Goal: Transaction & Acquisition: Subscribe to service/newsletter

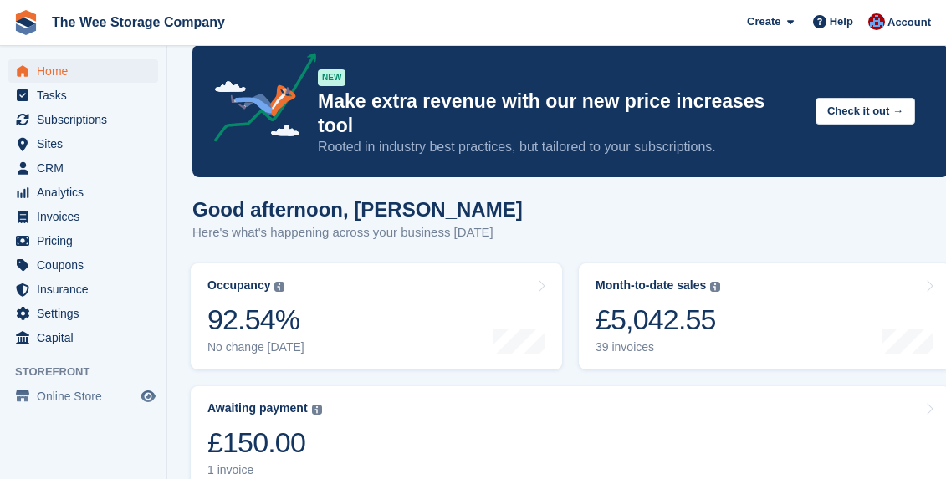
scroll to position [3, 0]
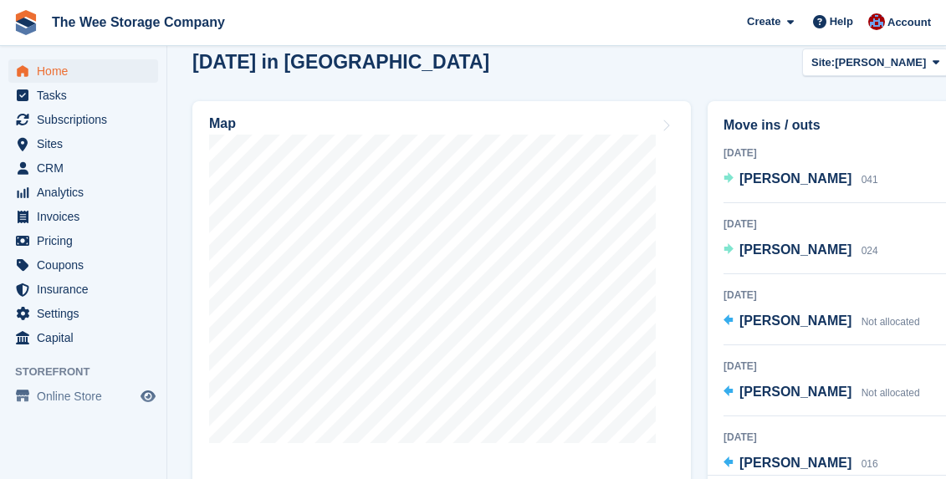
scroll to position [599, 0]
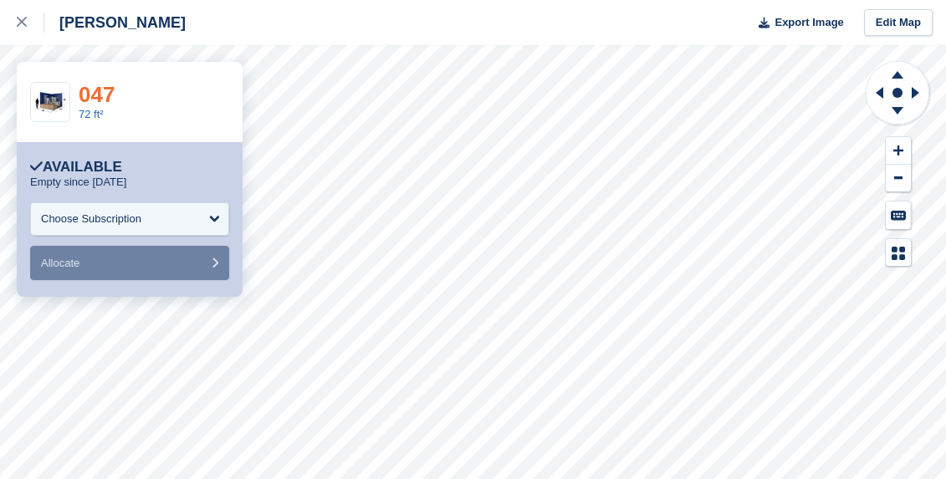
click at [104, 94] on link "047" at bounding box center [97, 94] width 36 height 25
click at [12, 15] on link at bounding box center [22, 22] width 44 height 45
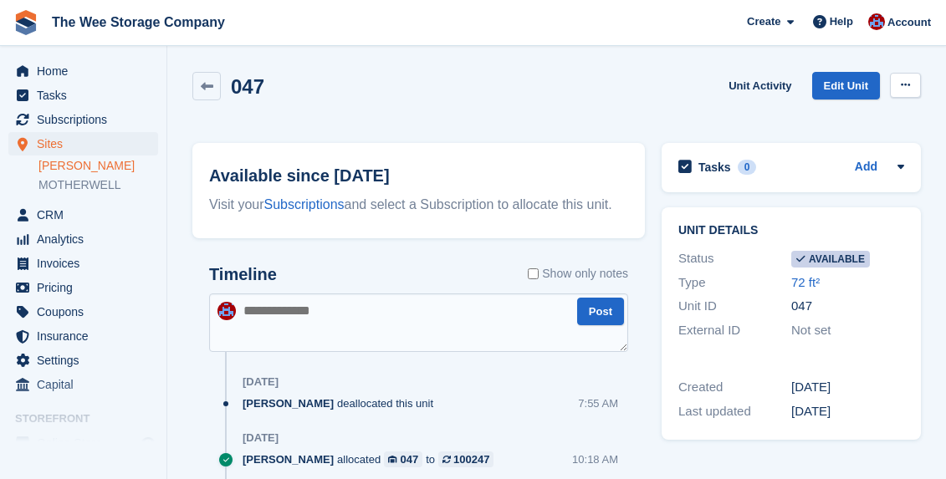
click at [912, 86] on button at bounding box center [905, 85] width 31 height 25
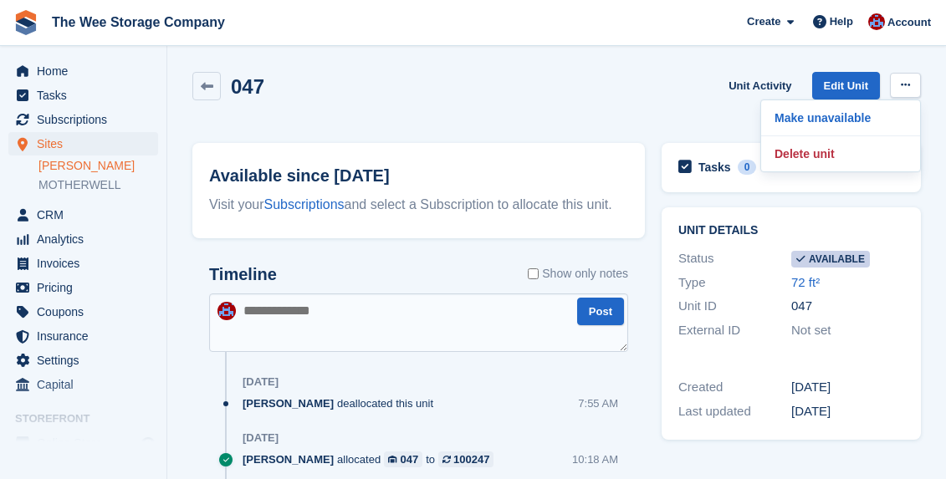
click at [598, 86] on div "047 Unit Activity Edit Unit Make unavailable Delete unit" at bounding box center [556, 96] width 729 height 48
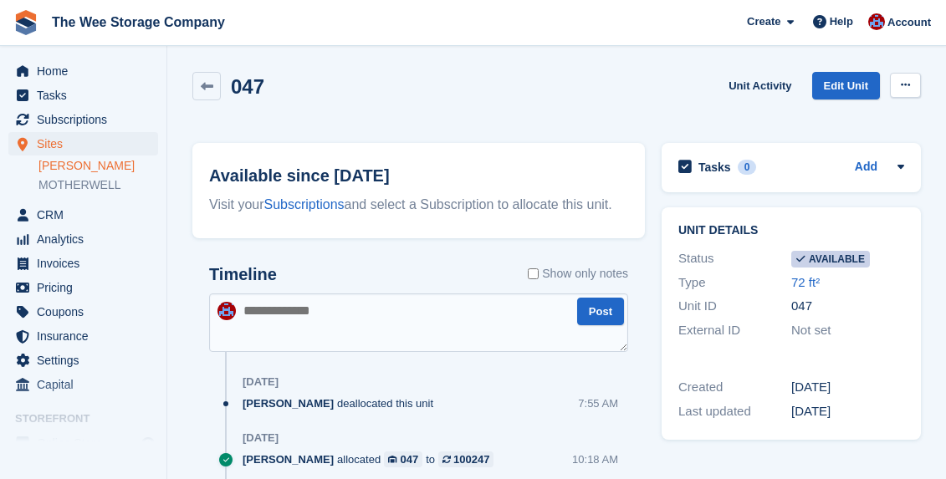
click at [904, 85] on icon at bounding box center [905, 84] width 9 height 11
click at [854, 112] on p "Make unavailable" at bounding box center [841, 118] width 146 height 22
click at [336, 207] on link "Subscriptions" at bounding box center [304, 204] width 80 height 14
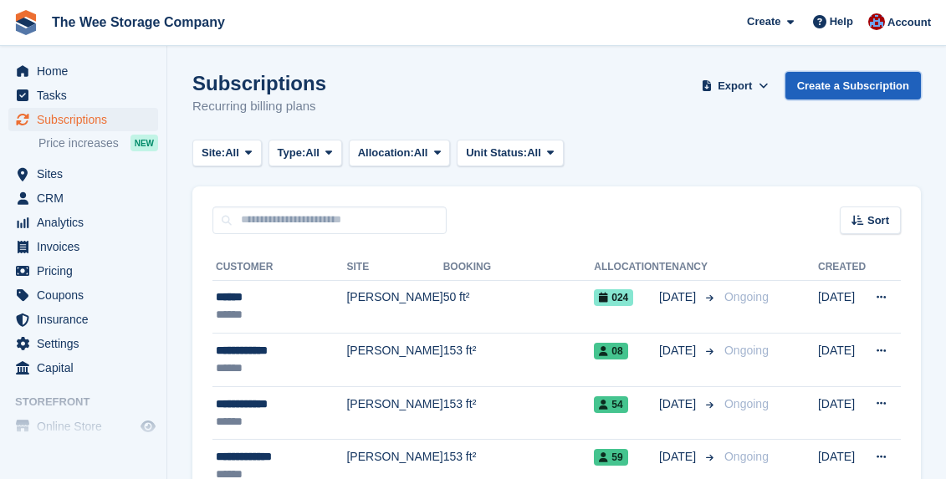
click at [850, 90] on link "Create a Subscription" at bounding box center [853, 86] width 136 height 28
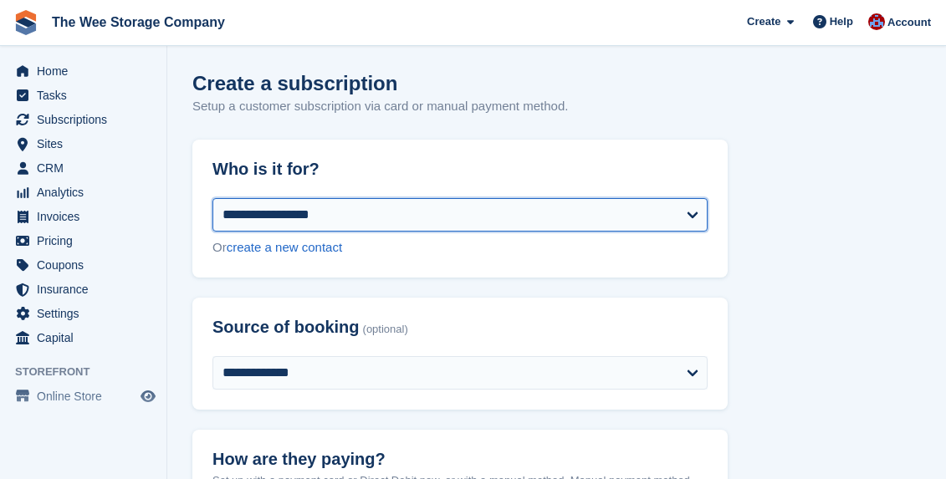
click at [308, 209] on select "**********" at bounding box center [459, 214] width 495 height 33
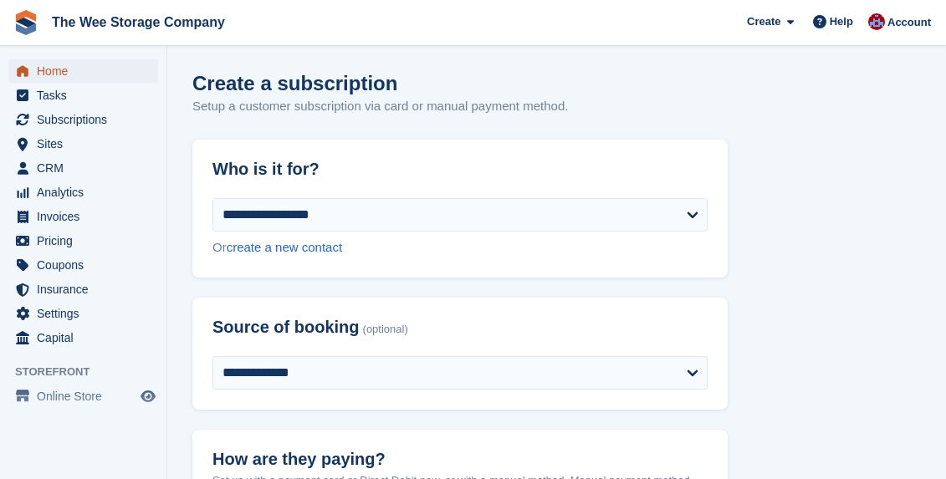
click at [59, 74] on span "Home" at bounding box center [87, 70] width 100 height 23
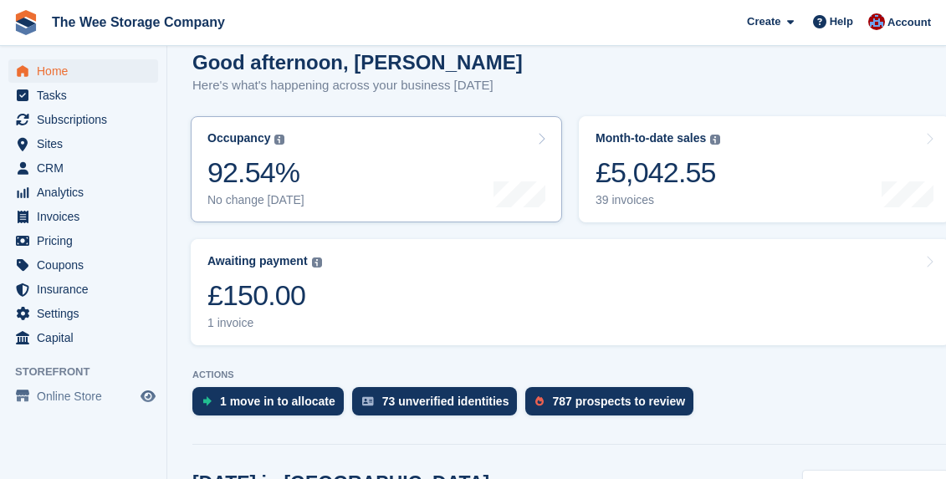
scroll to position [196, 0]
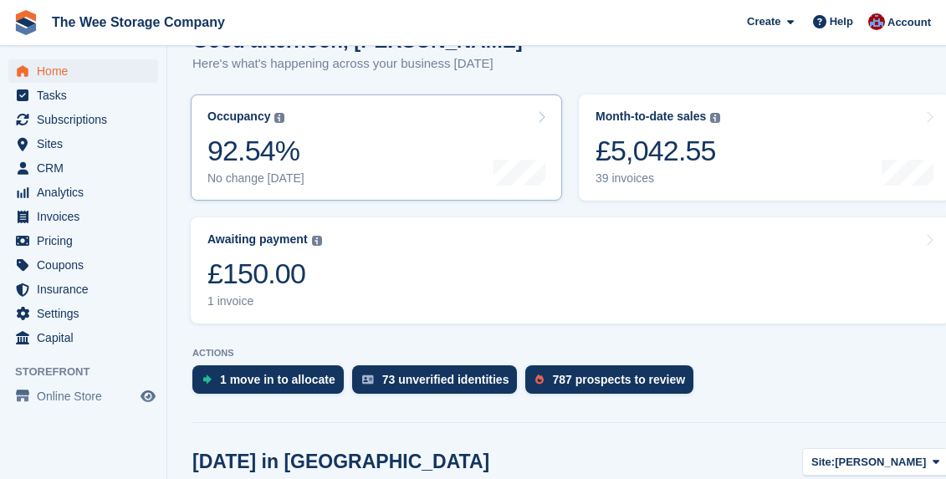
click at [387, 128] on link "Occupancy The percentage of all currently allocated units in terms of area. Inc…" at bounding box center [376, 148] width 371 height 106
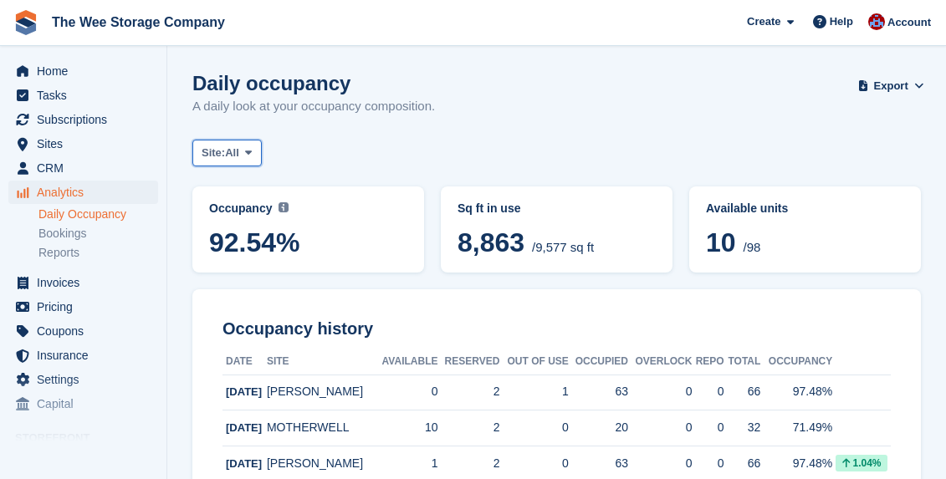
click at [252, 148] on icon at bounding box center [248, 152] width 7 height 11
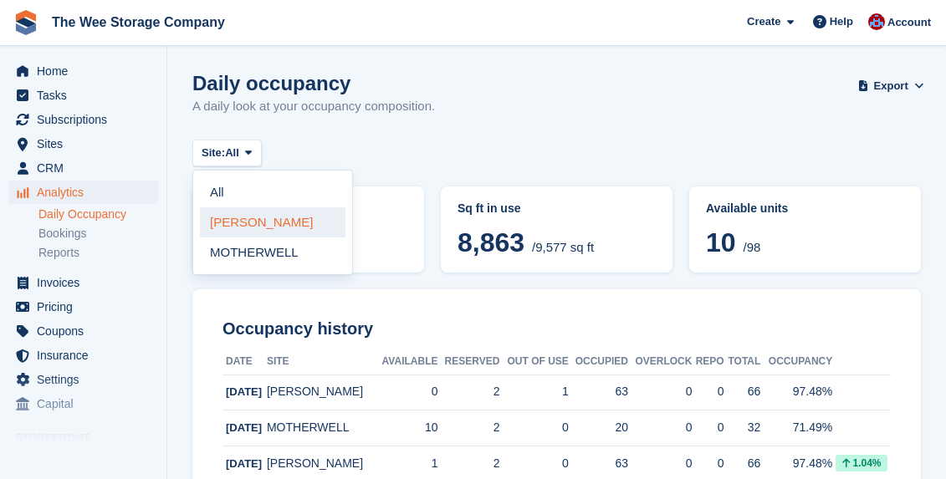
click at [254, 227] on link "[PERSON_NAME]" at bounding box center [273, 222] width 146 height 30
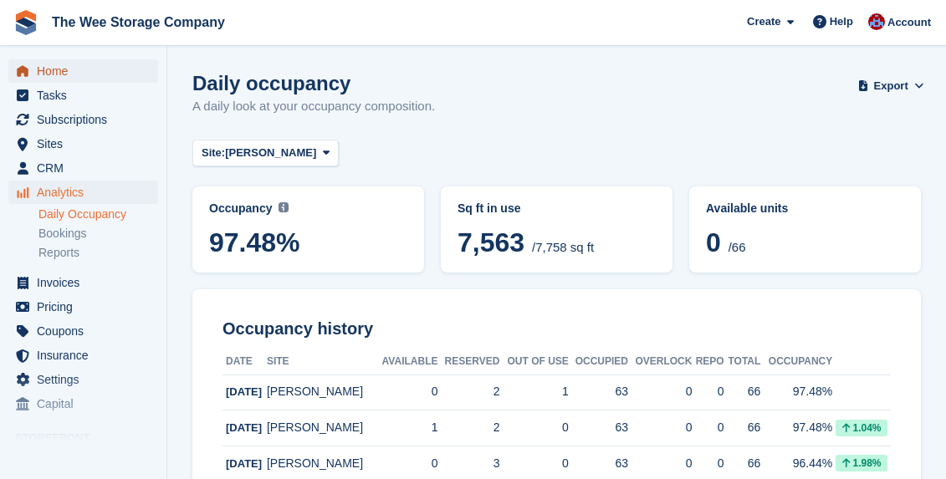
click at [54, 73] on span "Home" at bounding box center [87, 70] width 100 height 23
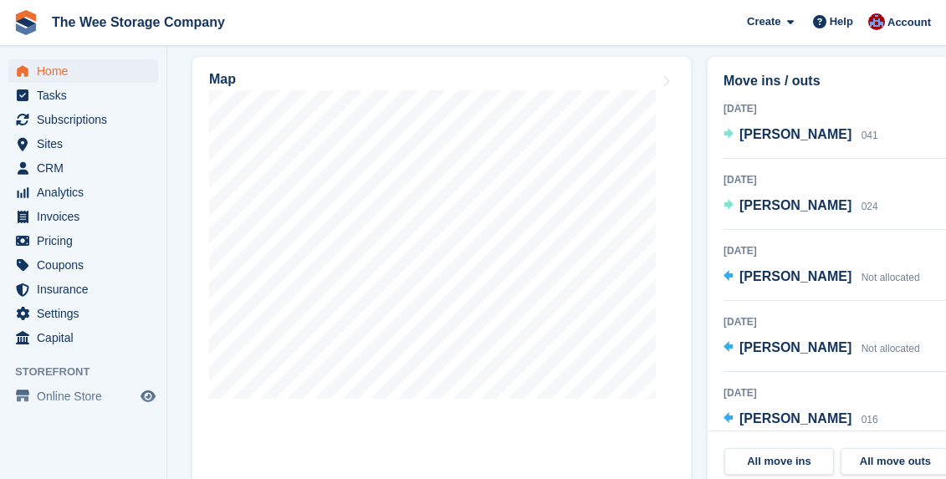
scroll to position [638, 0]
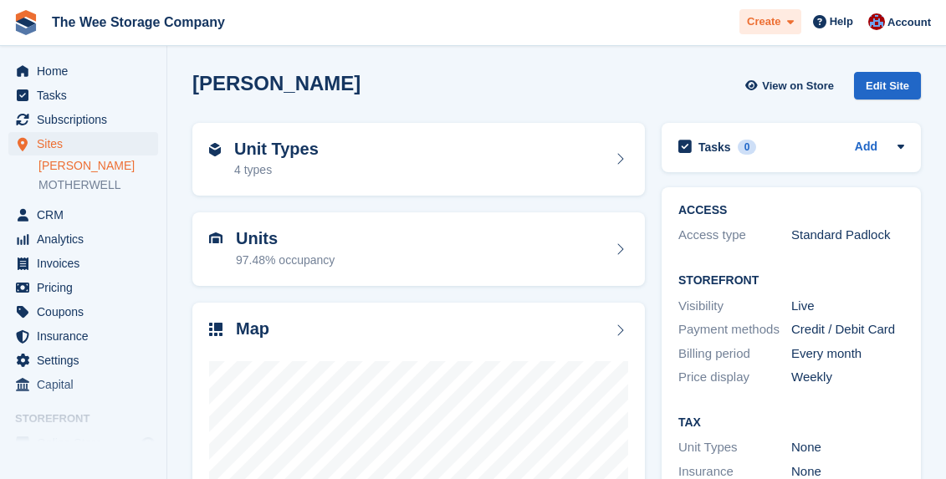
click at [765, 15] on span "Create" at bounding box center [763, 21] width 33 height 17
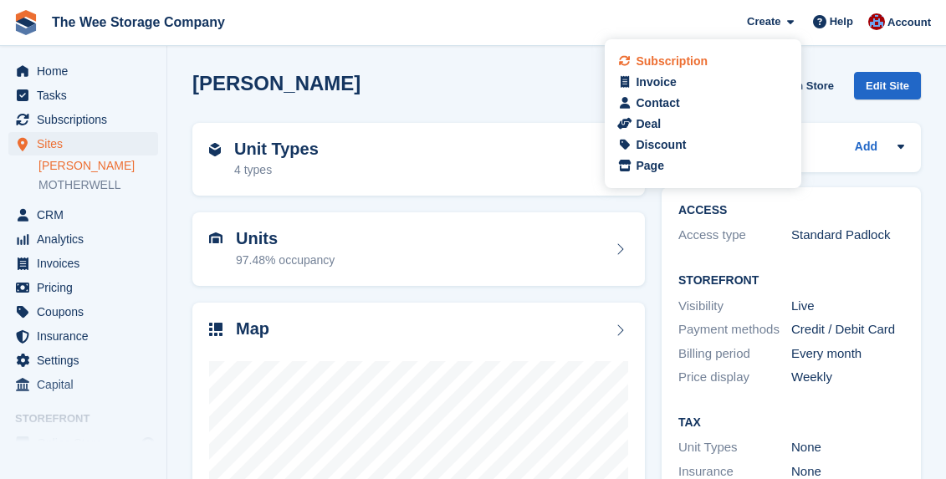
click at [679, 58] on div "Subscription" at bounding box center [672, 62] width 72 height 18
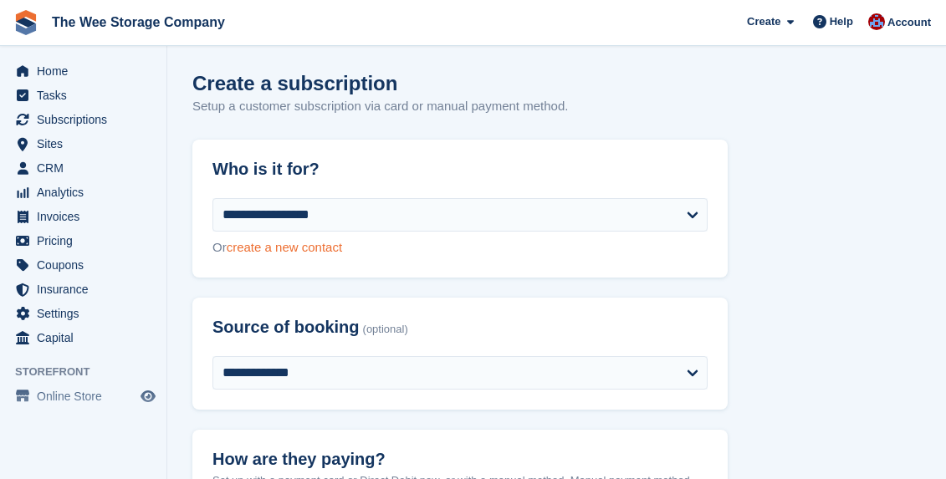
click at [310, 252] on link "create a new contact" at bounding box center [284, 247] width 115 height 14
select select "**********"
select select "****"
select select "*"
select select "*****"
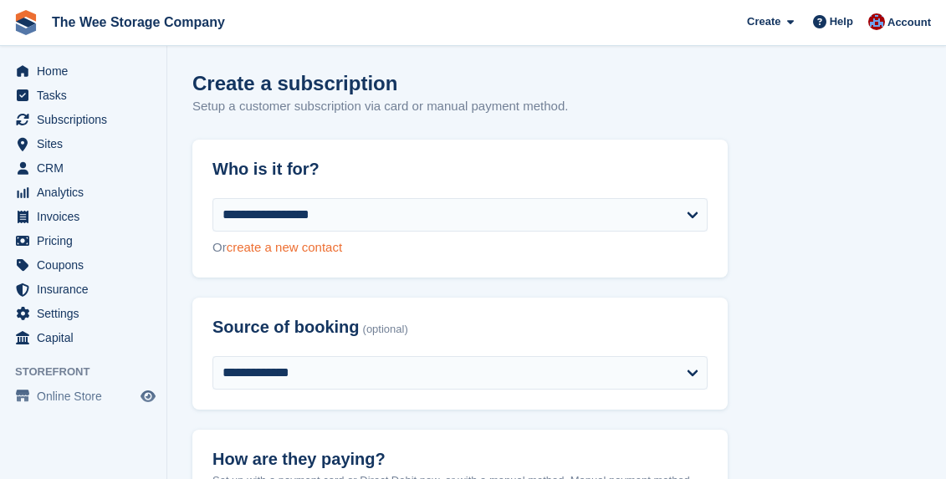
select select "*****"
select select
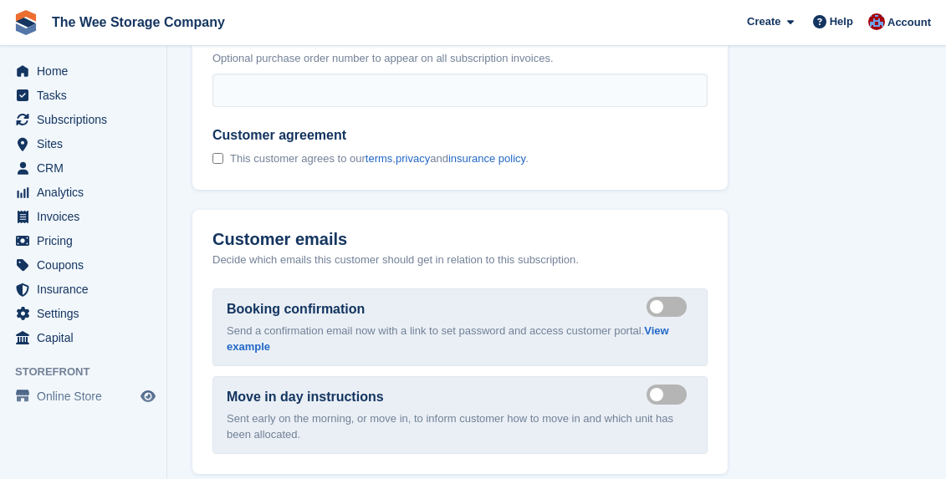
scroll to position [2163, 0]
